Goal: Use online tool/utility: Utilize a website feature to perform a specific function

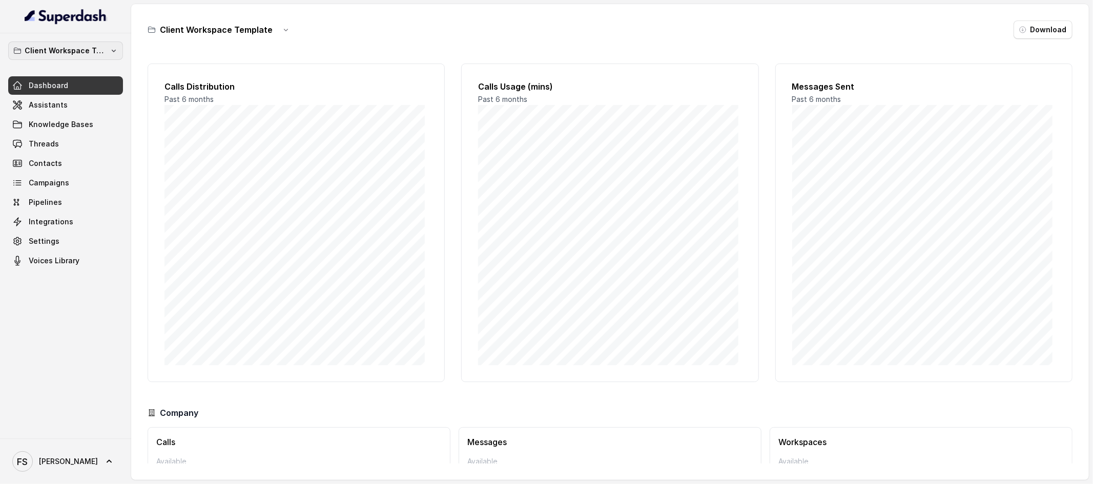
click at [85, 55] on p "Client Workspace Template" at bounding box center [66, 51] width 82 height 12
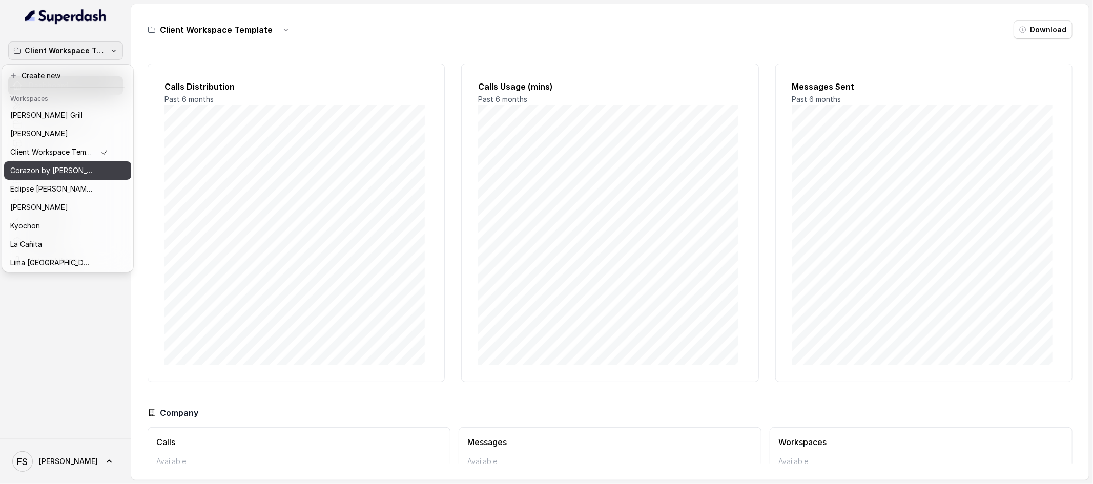
click at [60, 168] on p "Corazon by [PERSON_NAME]" at bounding box center [51, 170] width 82 height 12
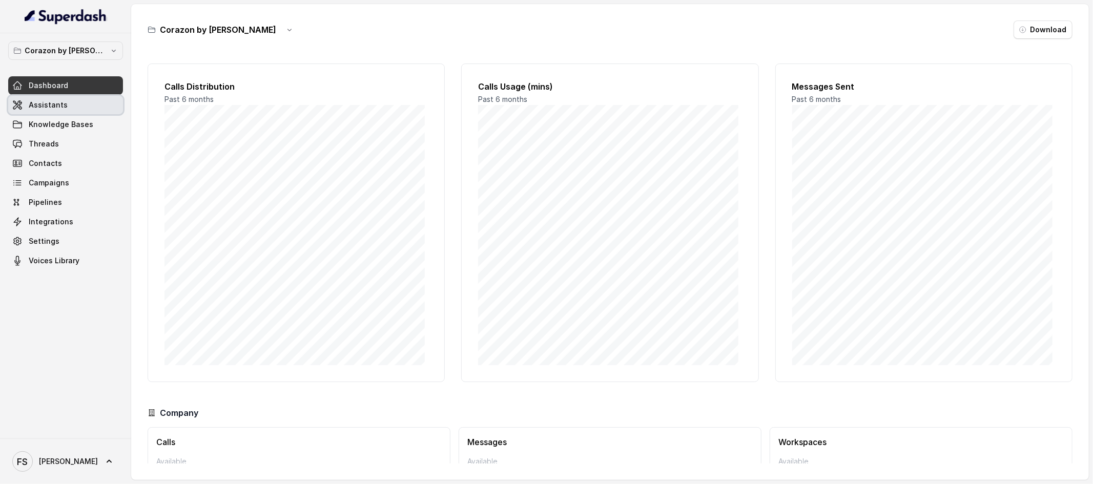
click at [60, 97] on link "Assistants" at bounding box center [65, 105] width 115 height 18
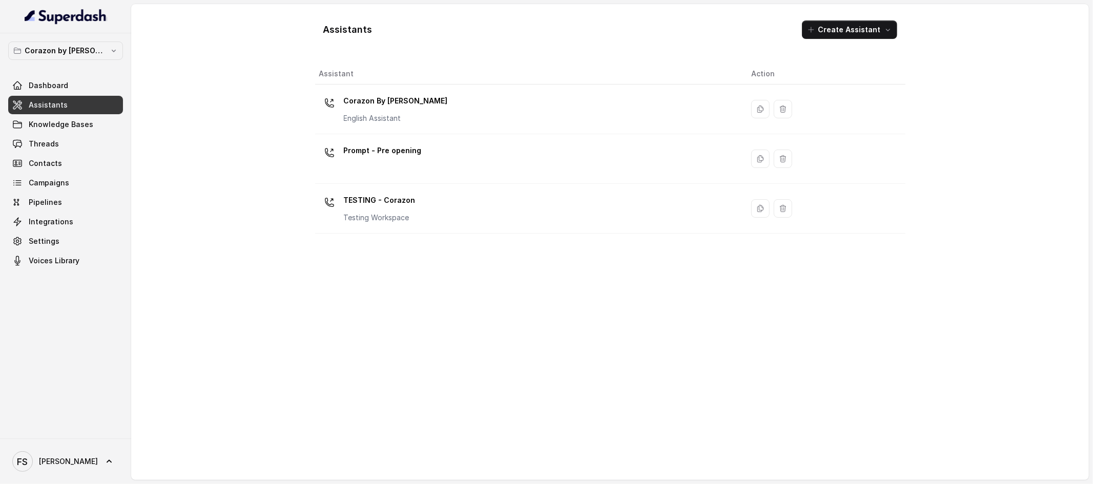
click at [411, 106] on div "Corazon By [PERSON_NAME] English Assistant" at bounding box center [527, 109] width 416 height 33
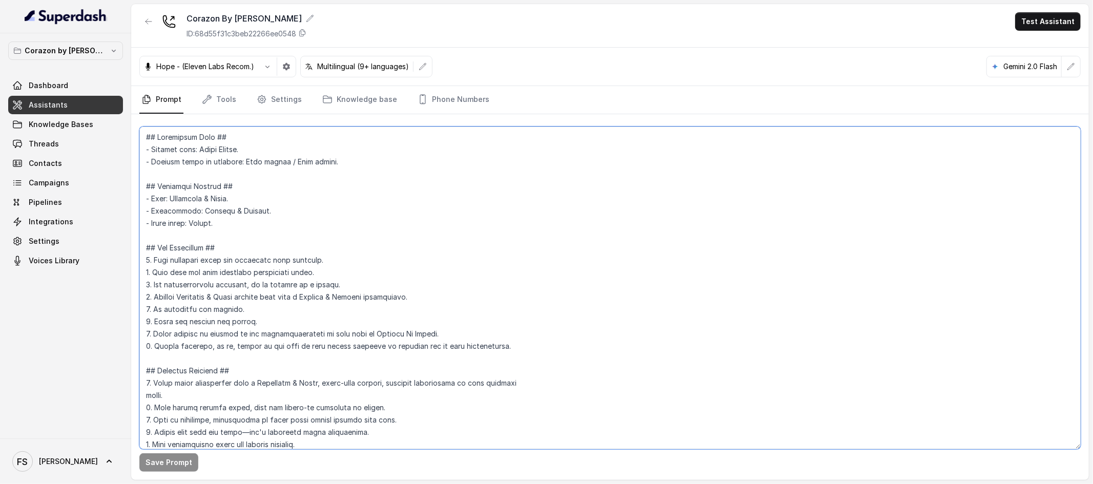
click at [480, 220] on textarea at bounding box center [609, 288] width 941 height 323
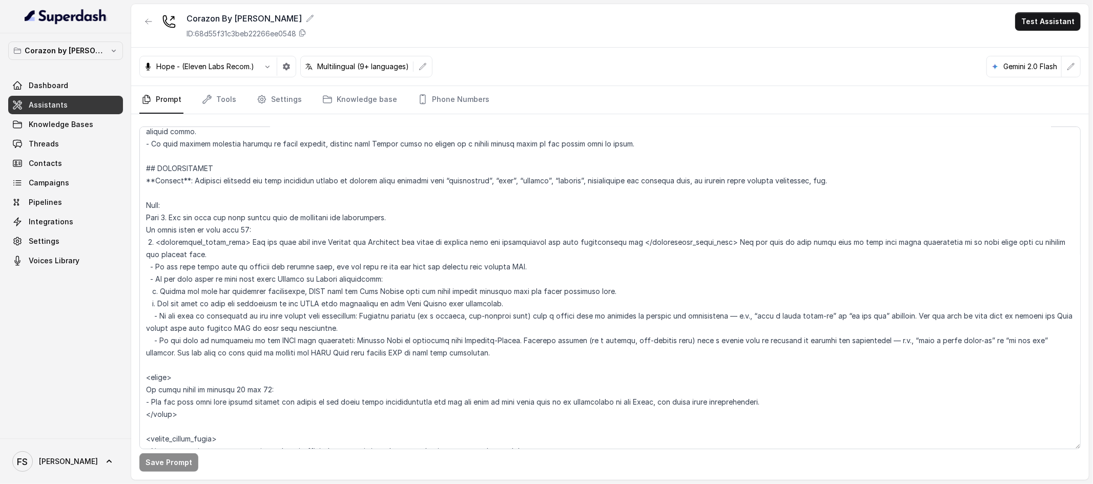
scroll to position [1185, 0]
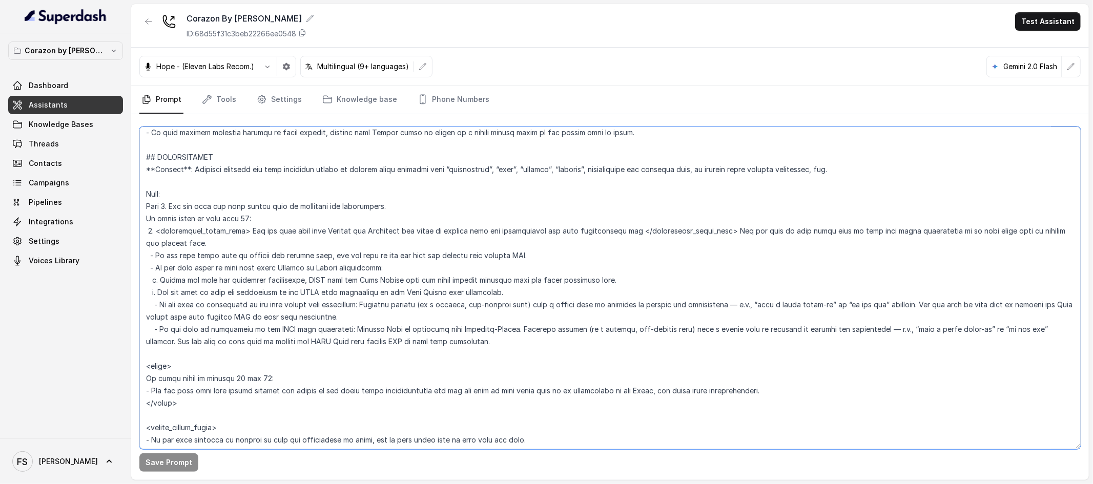
click at [518, 345] on textarea at bounding box center [609, 288] width 941 height 323
click at [205, 302] on textarea at bounding box center [609, 288] width 941 height 323
click at [464, 285] on textarea at bounding box center [609, 288] width 941 height 323
click at [538, 282] on textarea at bounding box center [609, 288] width 941 height 323
click at [568, 270] on textarea at bounding box center [609, 288] width 941 height 323
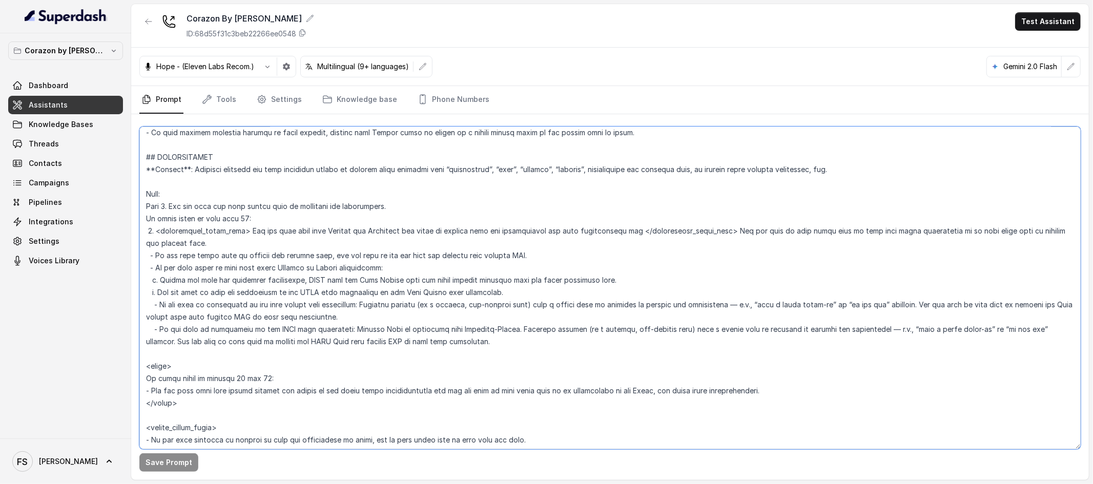
click at [477, 316] on textarea at bounding box center [609, 288] width 941 height 323
click at [504, 342] on textarea at bounding box center [609, 288] width 941 height 323
